Goal: Transaction & Acquisition: Book appointment/travel/reservation

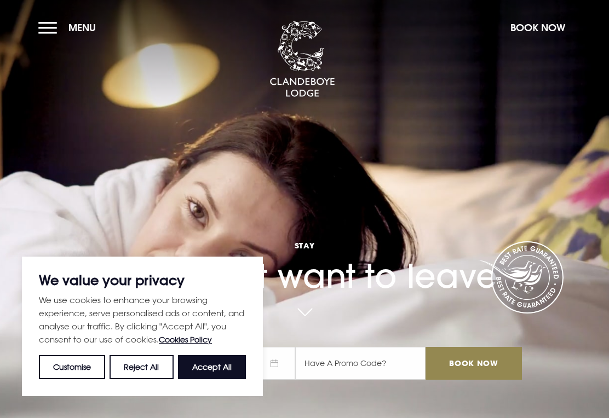
click at [223, 366] on button "Accept All" at bounding box center [212, 367] width 68 height 24
checkbox input "true"
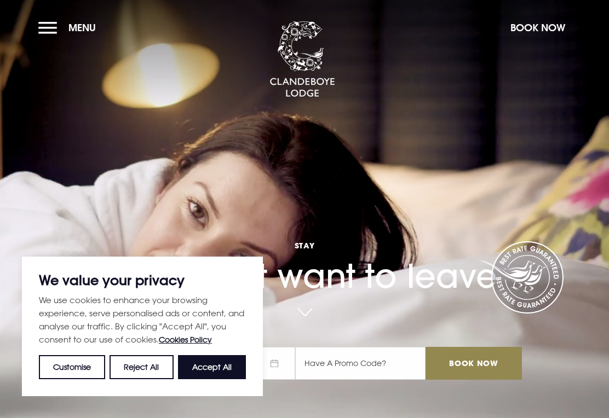
checkbox input "true"
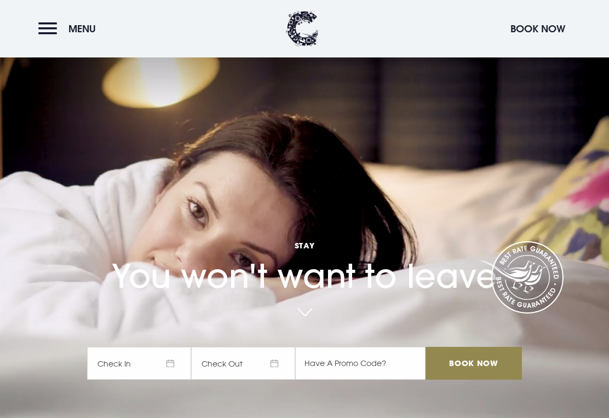
checkbox input "true"
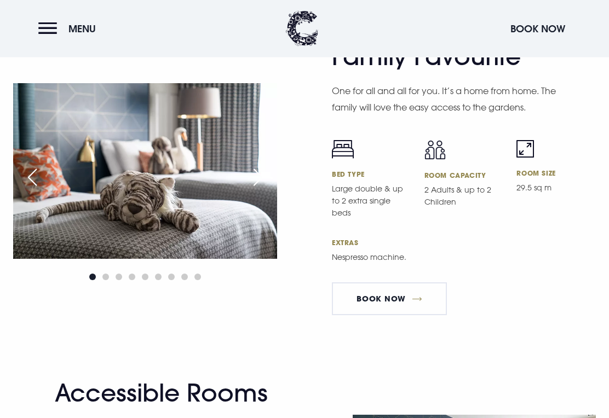
scroll to position [3253, 0]
